Goal: Navigation & Orientation: Understand site structure

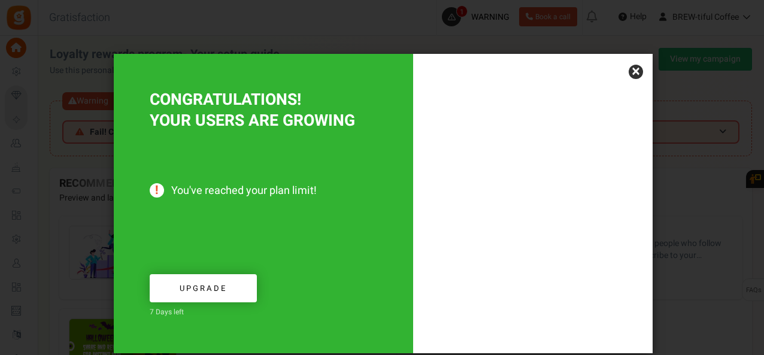
click at [630, 67] on link "×" at bounding box center [635, 72] width 14 height 14
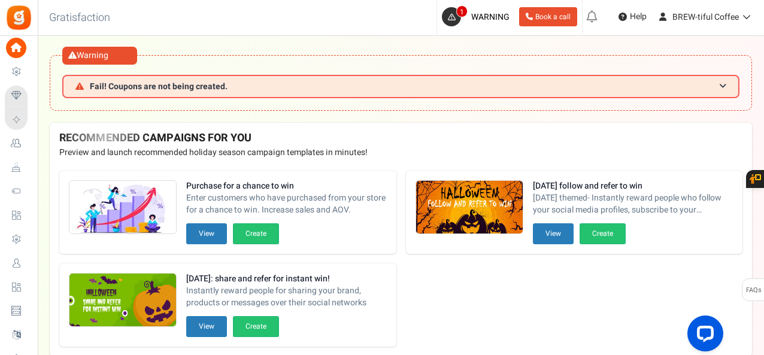
scroll to position [105, 0]
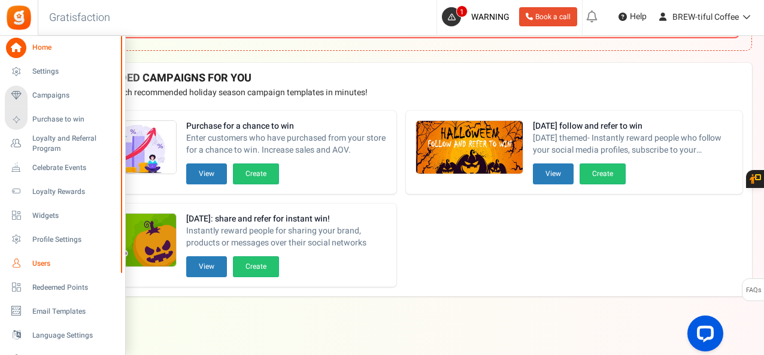
click at [39, 265] on span "Users" at bounding box center [74, 264] width 84 height 10
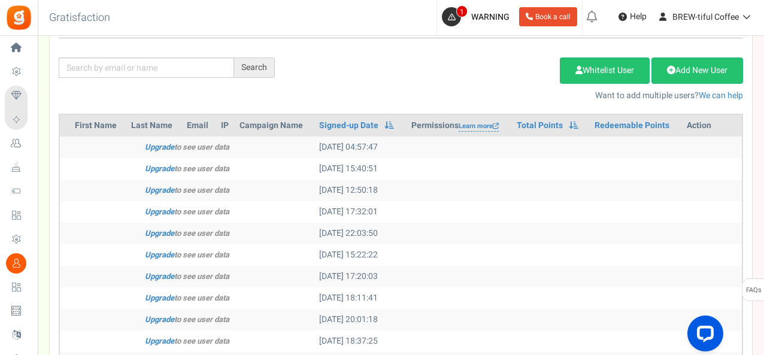
scroll to position [239, 0]
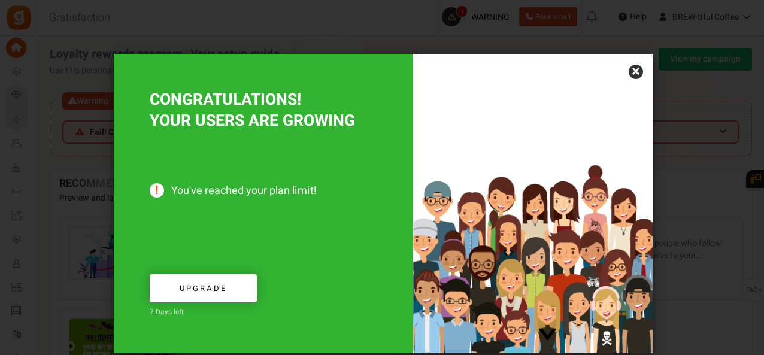
click at [637, 74] on link "×" at bounding box center [635, 72] width 14 height 14
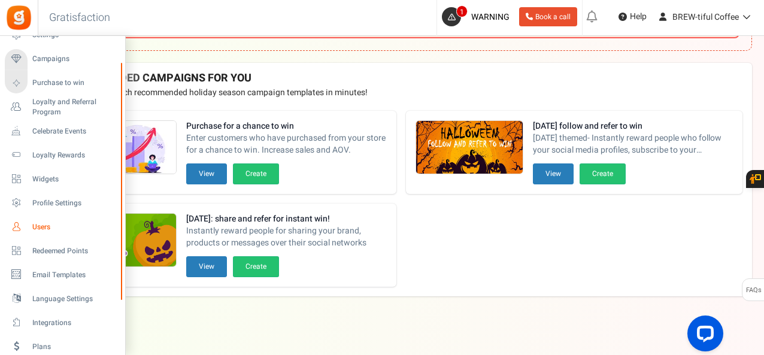
click at [49, 229] on span "Users" at bounding box center [74, 227] width 84 height 10
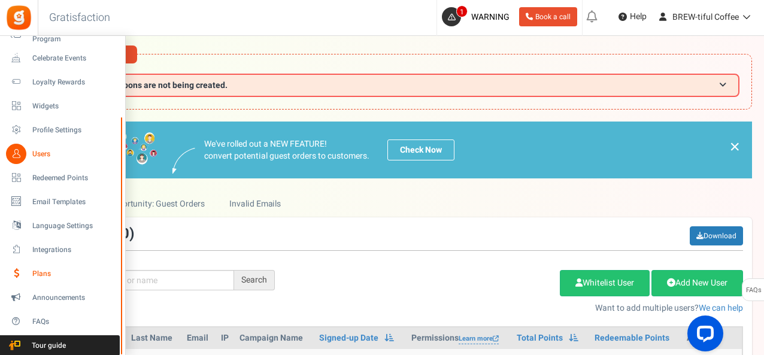
click at [53, 278] on span "Plans" at bounding box center [74, 274] width 84 height 10
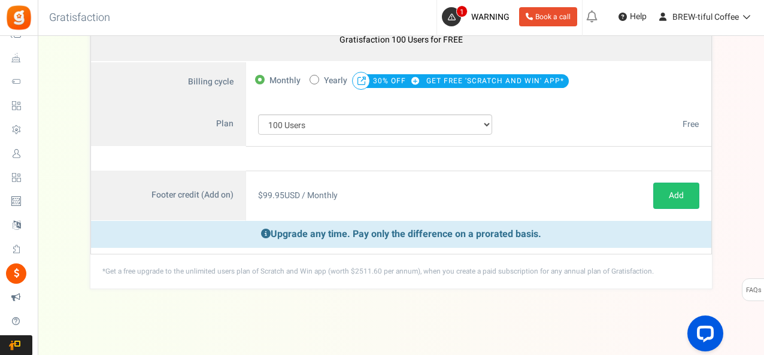
scroll to position [186, 0]
